Goal: Task Accomplishment & Management: Complete application form

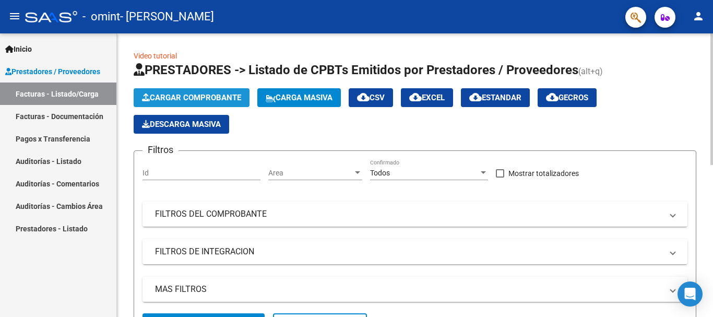
click at [195, 92] on button "Cargar Comprobante" at bounding box center [192, 97] width 116 height 19
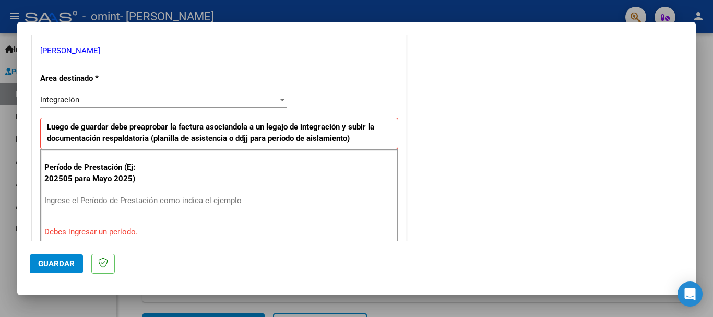
scroll to position [261, 0]
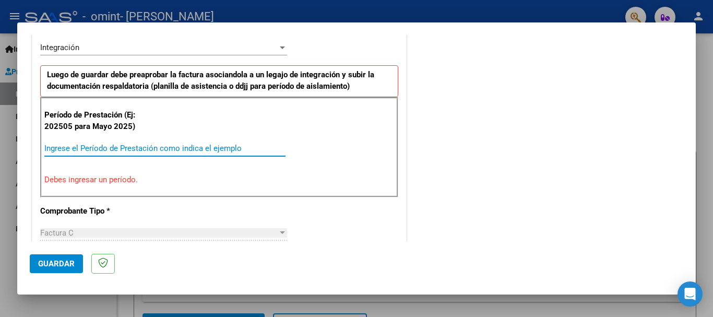
click at [146, 147] on input "Ingrese el Período de Prestación como indica el ejemplo" at bounding box center [164, 148] width 241 height 9
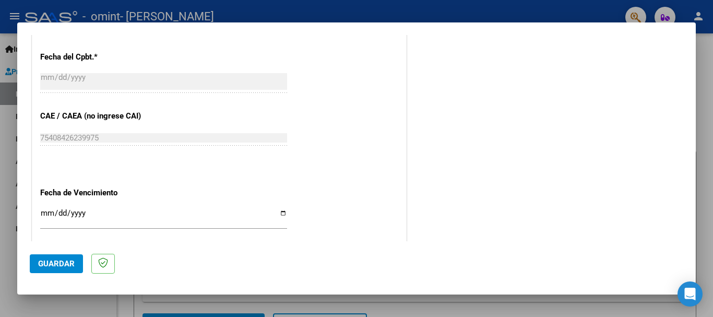
scroll to position [713, 0]
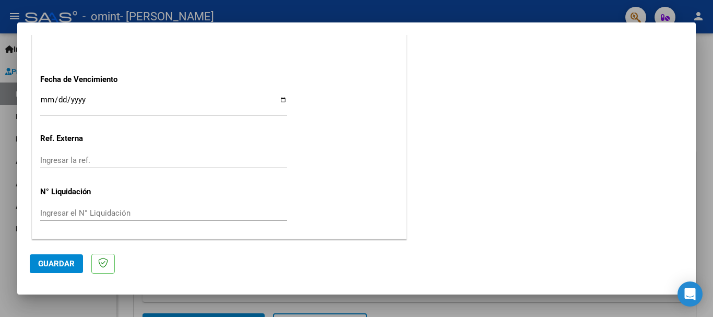
type input "202509"
click at [61, 264] on span "Guardar" at bounding box center [56, 263] width 37 height 9
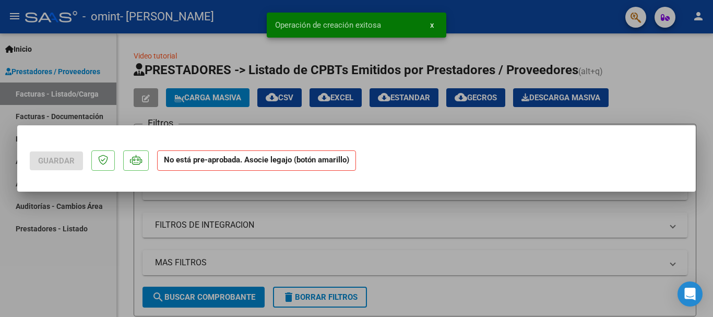
scroll to position [0, 0]
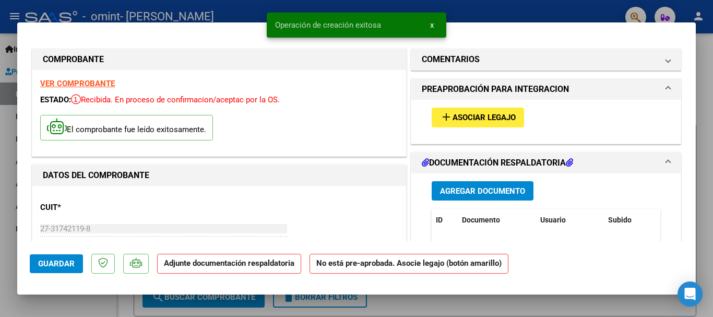
click at [473, 119] on span "Asociar Legajo" at bounding box center [484, 117] width 63 height 9
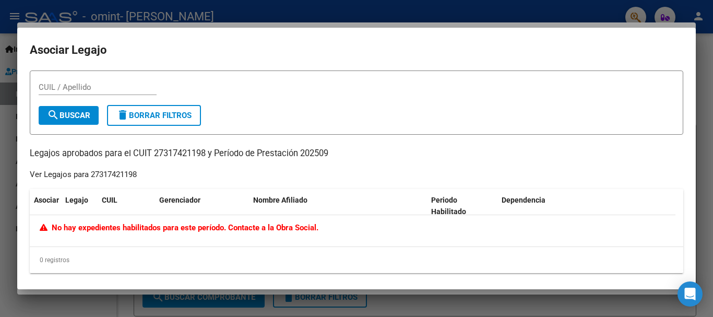
click at [475, 14] on div at bounding box center [356, 158] width 713 height 317
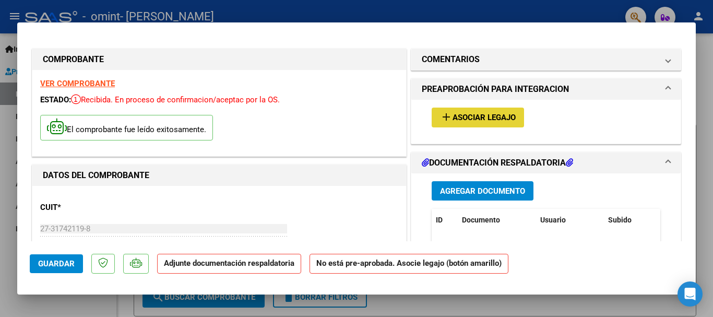
click at [442, 117] on mat-icon "add" at bounding box center [446, 117] width 13 height 13
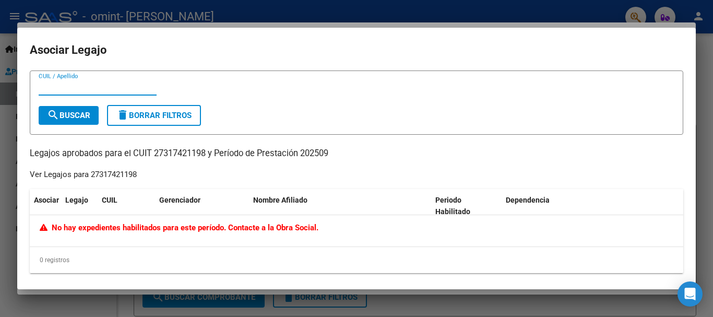
scroll to position [5, 0]
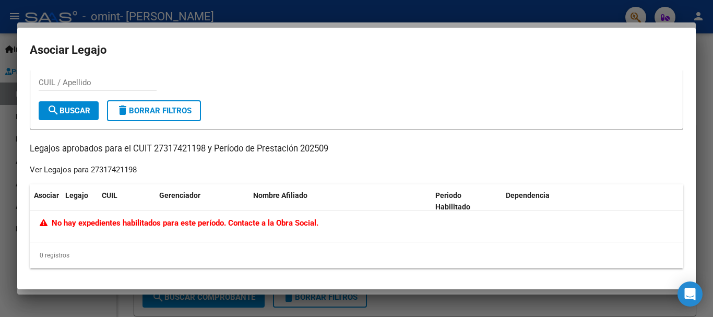
click at [707, 78] on div at bounding box center [356, 158] width 713 height 317
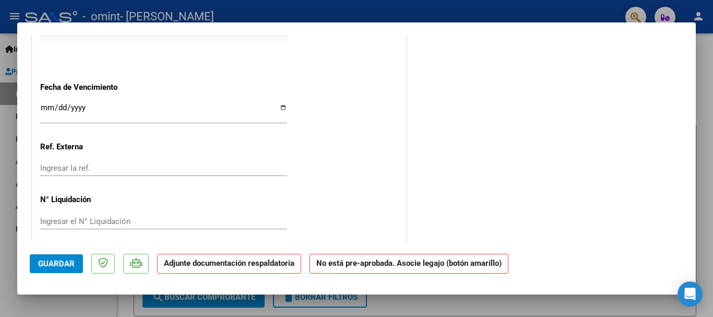
scroll to position [701, 0]
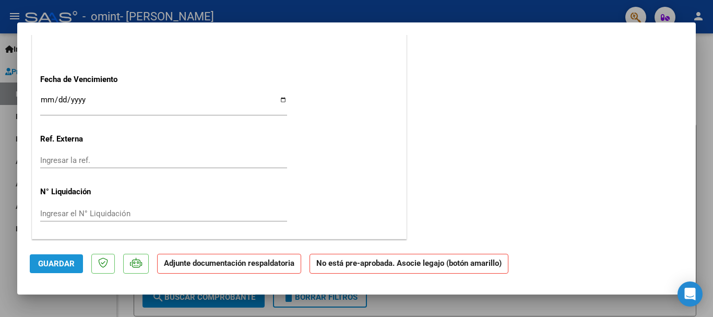
click at [63, 260] on span "Guardar" at bounding box center [56, 263] width 37 height 9
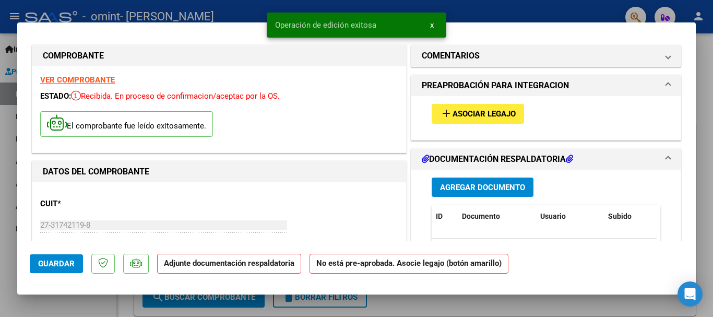
scroll to position [0, 0]
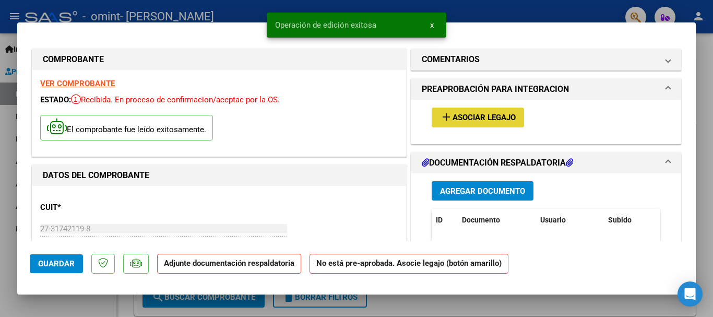
click at [485, 113] on span "Asociar Legajo" at bounding box center [484, 117] width 63 height 9
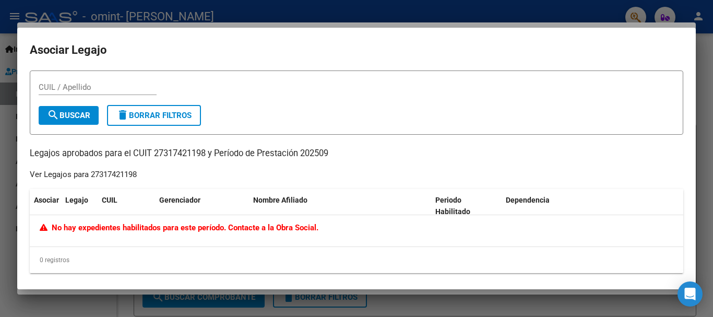
click at [706, 63] on div at bounding box center [356, 158] width 713 height 317
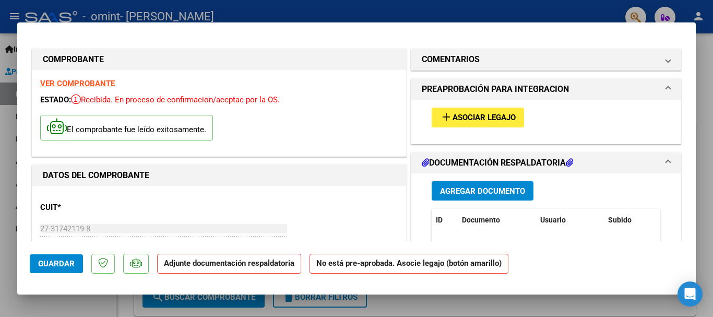
click at [706, 63] on div at bounding box center [356, 158] width 713 height 317
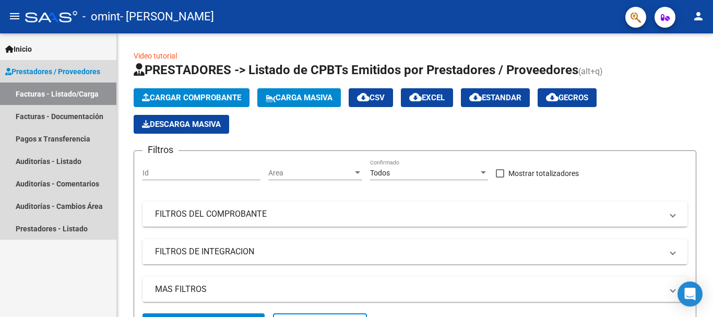
click at [68, 88] on link "Facturas - Listado/Carga" at bounding box center [58, 93] width 116 height 22
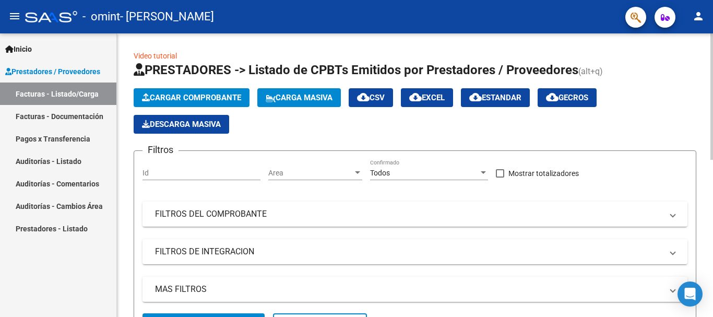
click at [211, 103] on button "Cargar Comprobante" at bounding box center [192, 97] width 116 height 19
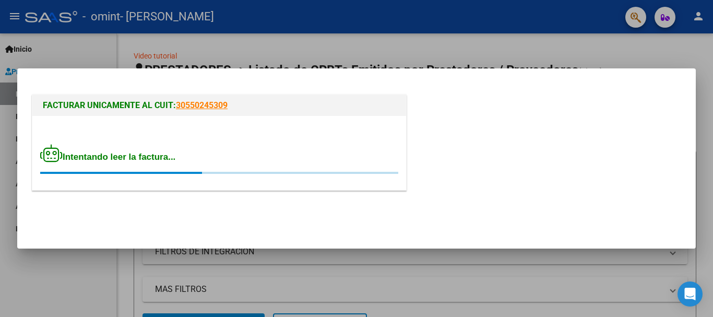
click at [140, 164] on div "Intentando leer la factura..." at bounding box center [219, 159] width 358 height 30
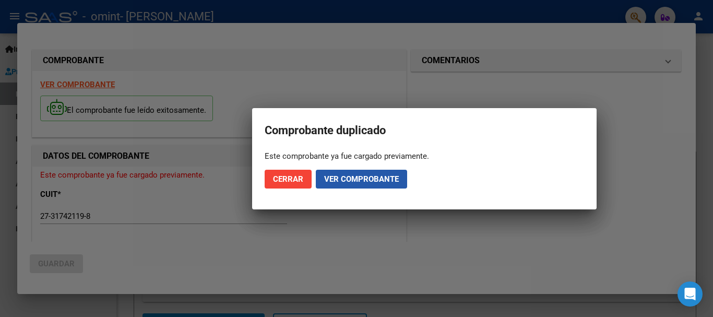
click at [365, 175] on span "Ver comprobante" at bounding box center [361, 178] width 75 height 9
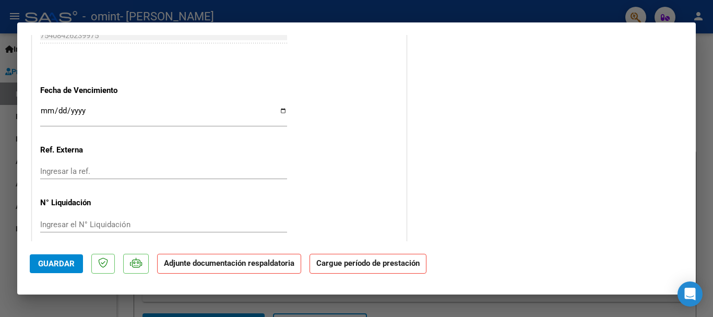
scroll to position [690, 0]
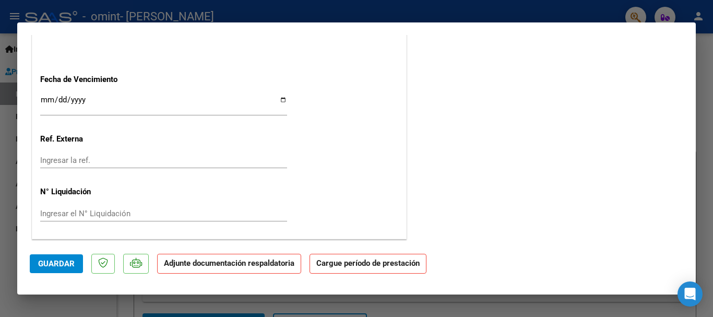
click at [50, 259] on span "Guardar" at bounding box center [56, 263] width 37 height 9
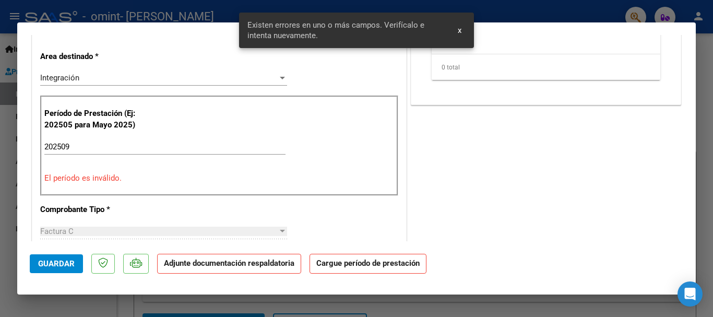
scroll to position [210, 0]
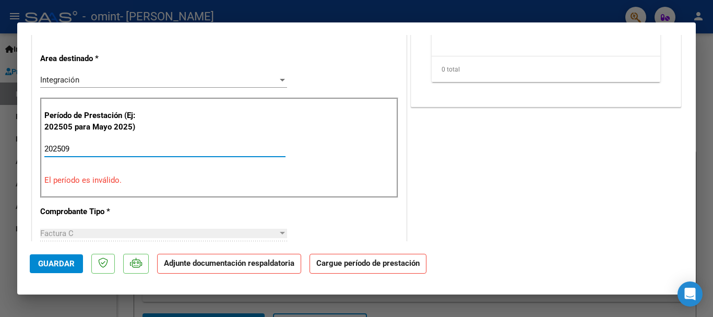
click at [152, 148] on input "202509" at bounding box center [164, 148] width 241 height 9
click at [377, 267] on strong "Cargue período de prestación" at bounding box center [368, 264] width 117 height 20
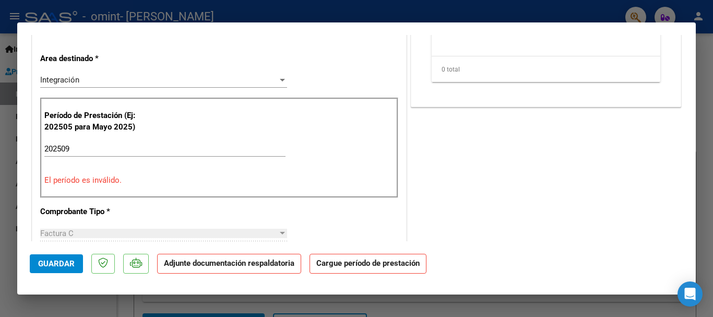
scroll to position [0, 0]
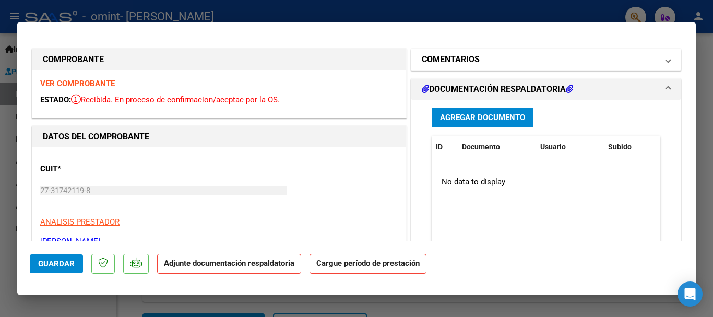
click at [656, 58] on span "COMENTARIOS" at bounding box center [544, 59] width 244 height 13
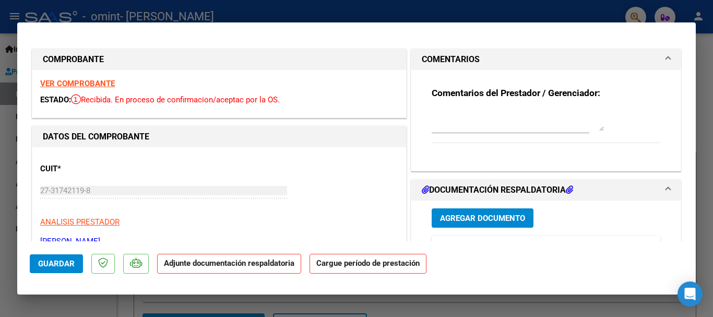
click at [689, 68] on mat-dialog-content "COMPROBANTE VER COMPROBANTE ESTADO: Recibida. En proceso de confirmacion/acepta…" at bounding box center [356, 138] width 679 height 206
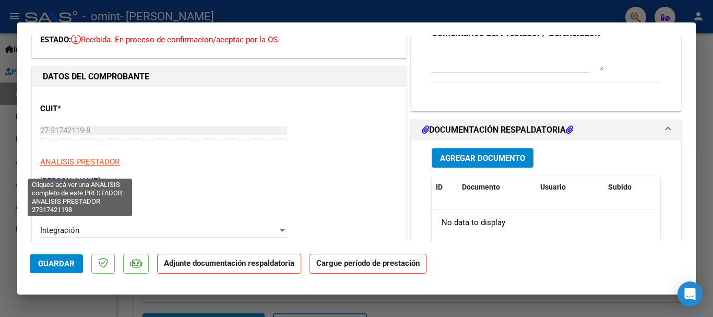
scroll to position [52, 0]
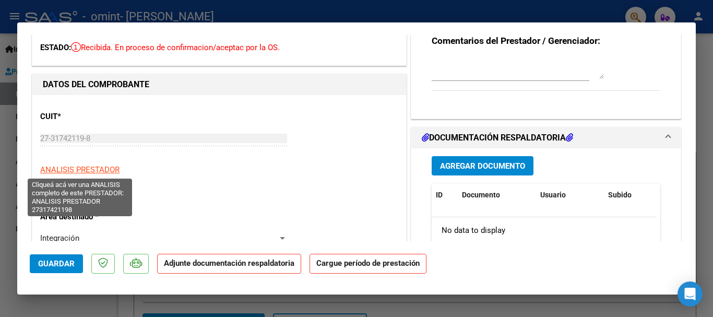
click at [77, 171] on span "ANALISIS PRESTADOR" at bounding box center [79, 169] width 79 height 9
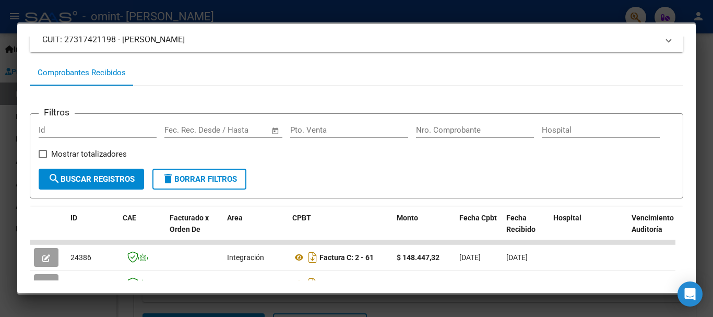
scroll to position [0, 0]
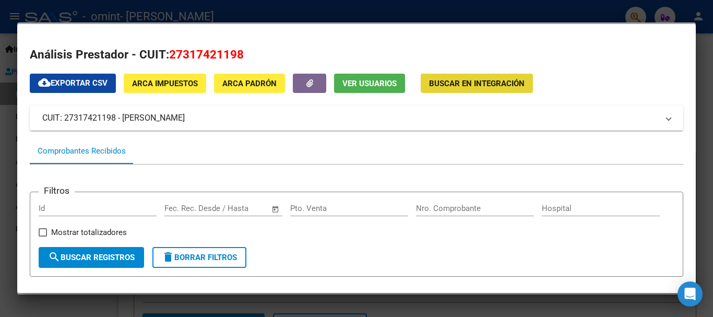
click at [467, 79] on span "Buscar en Integración" at bounding box center [477, 83] width 96 height 9
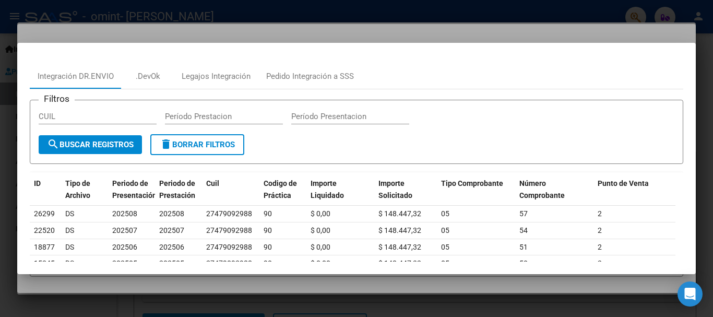
click at [20, 24] on div at bounding box center [356, 158] width 713 height 317
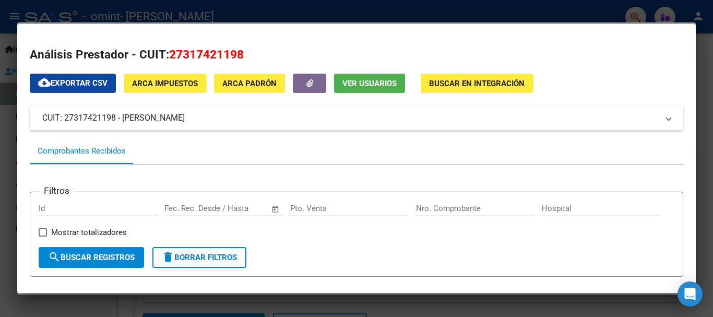
click at [394, 15] on div at bounding box center [356, 158] width 713 height 317
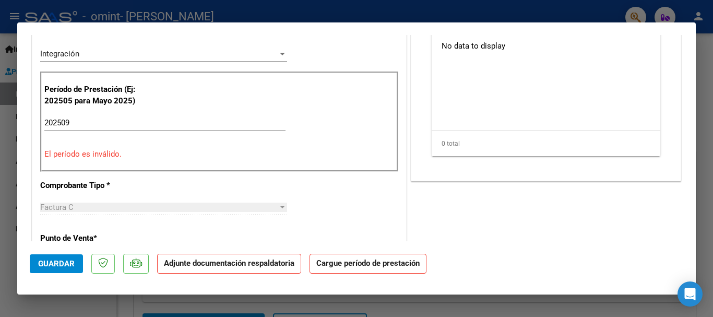
scroll to position [261, 0]
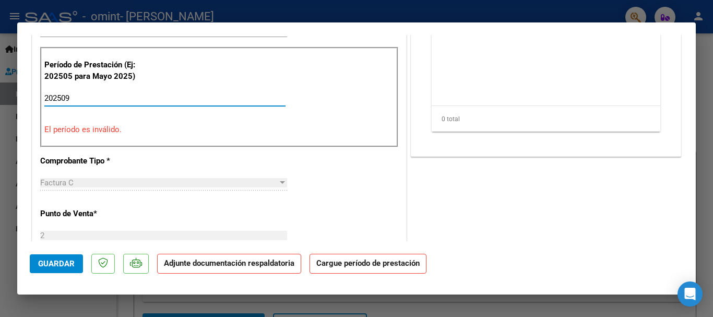
click at [93, 100] on input "202509" at bounding box center [164, 97] width 241 height 9
type input "202509"
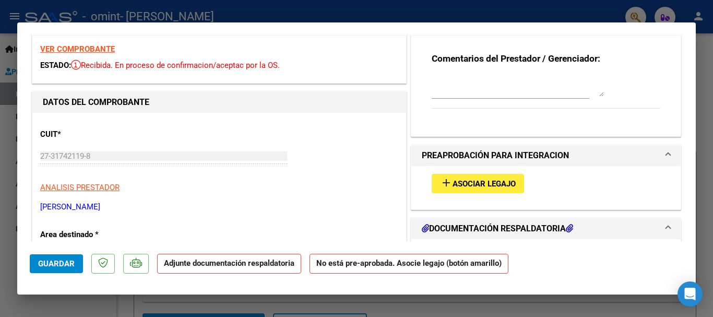
scroll to position [104, 0]
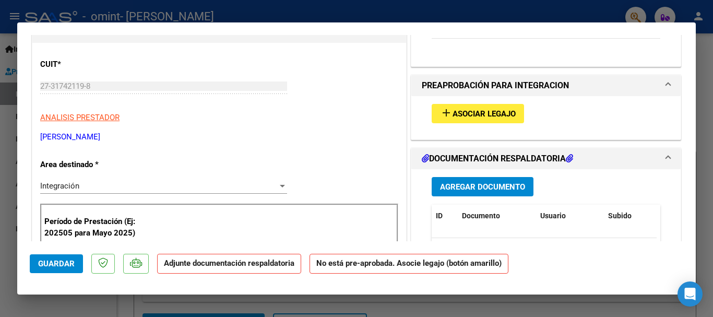
click at [484, 110] on span "Asociar Legajo" at bounding box center [484, 113] width 63 height 9
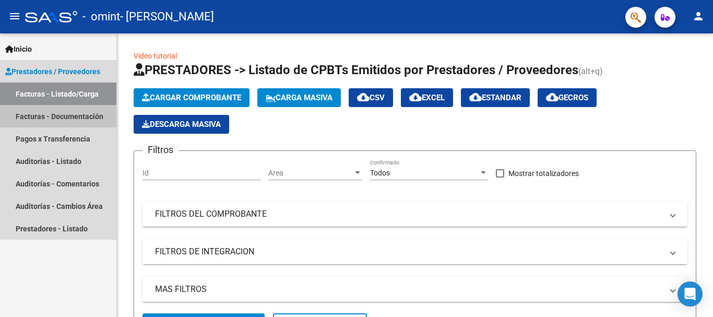
click at [53, 112] on link "Facturas - Documentación" at bounding box center [58, 116] width 116 height 22
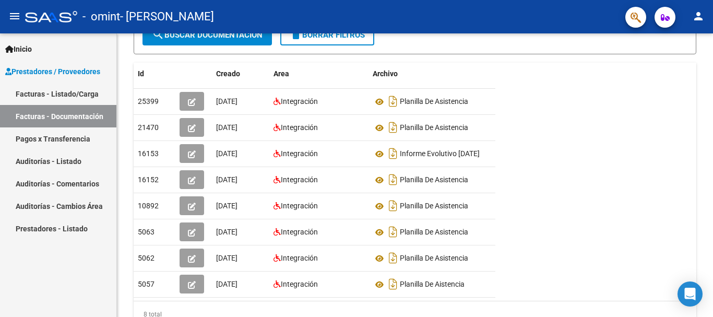
scroll to position [113, 0]
